Goal: Task Accomplishment & Management: Manage account settings

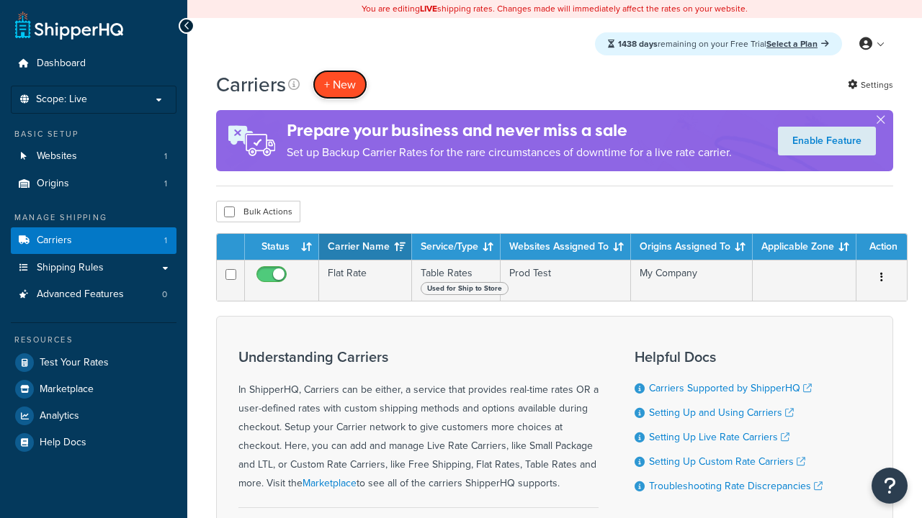
click at [340, 85] on button "+ New" at bounding box center [339, 85] width 55 height 30
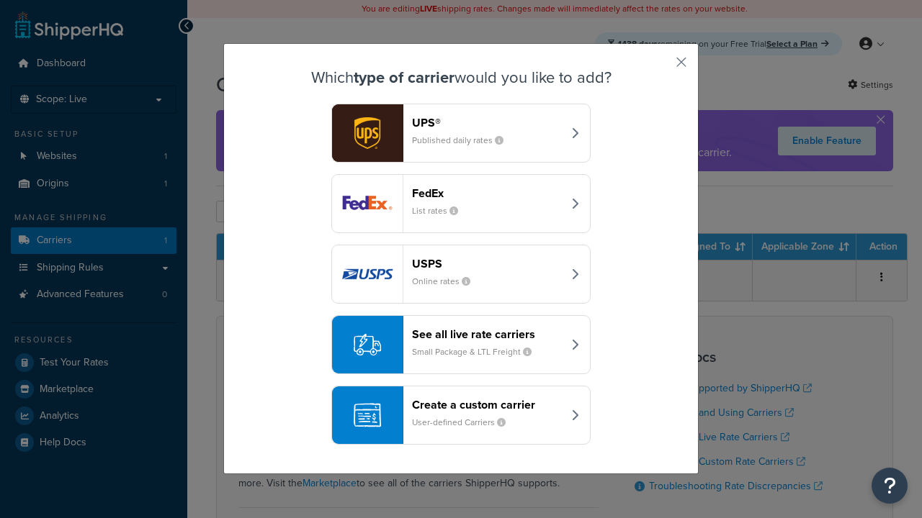
click at [487, 194] on header "FedEx" at bounding box center [487, 193] width 150 height 14
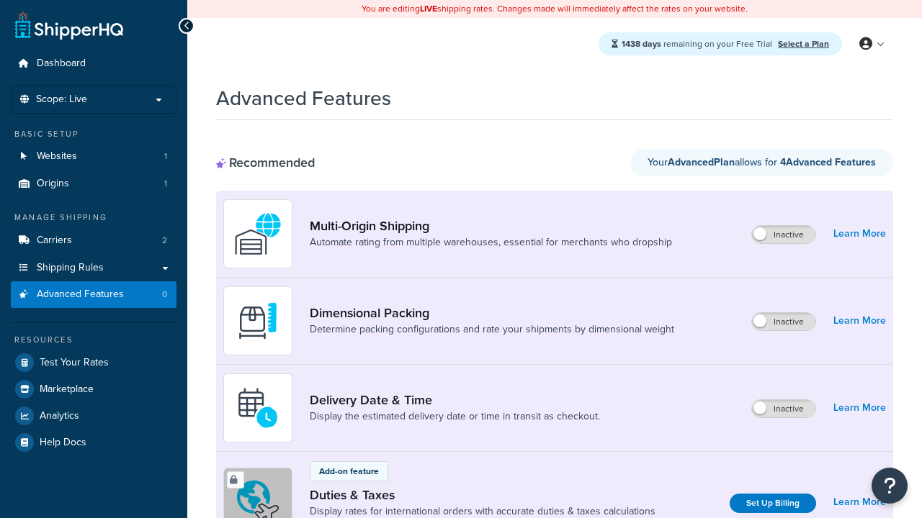
scroll to position [480, 0]
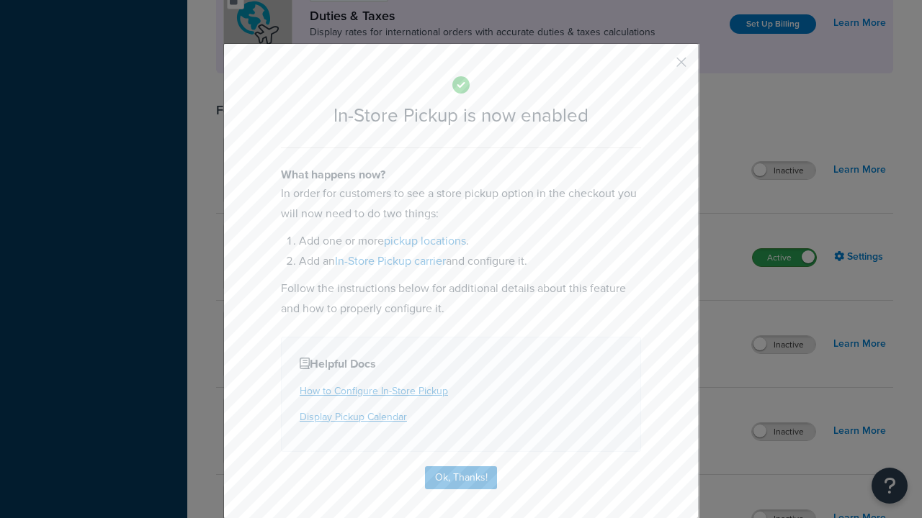
scroll to position [0, 0]
click at [660, 66] on button "button" at bounding box center [660, 68] width 4 height 4
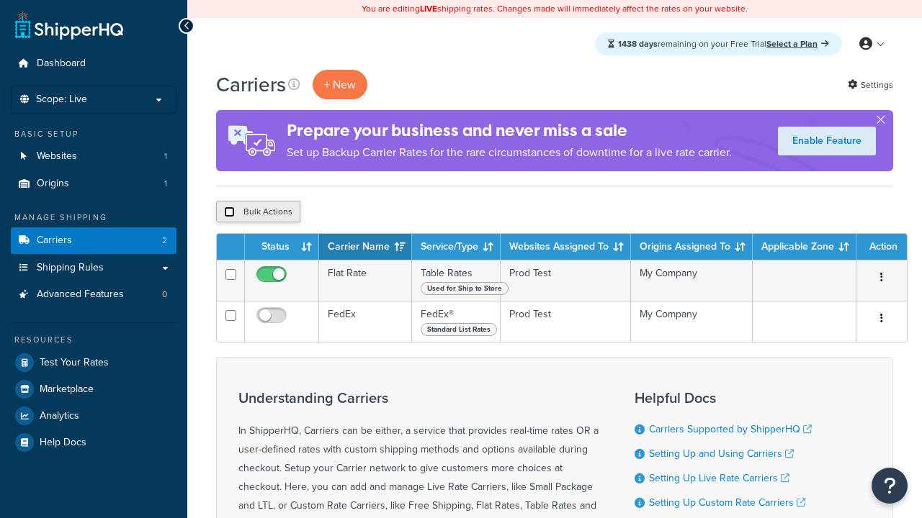
click at [229, 213] on input "checkbox" at bounding box center [229, 212] width 11 height 11
checkbox input "true"
click at [0, 0] on button "Delete" at bounding box center [0, 0] width 0 height 0
